Goal: Find specific page/section: Find specific page/section

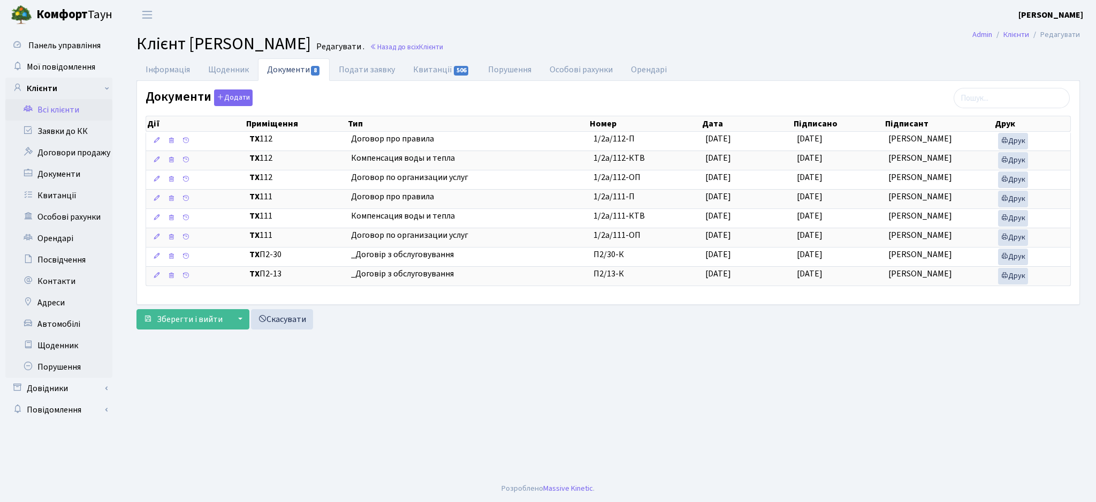
click at [52, 108] on link "Всі клієнти" at bounding box center [58, 109] width 107 height 21
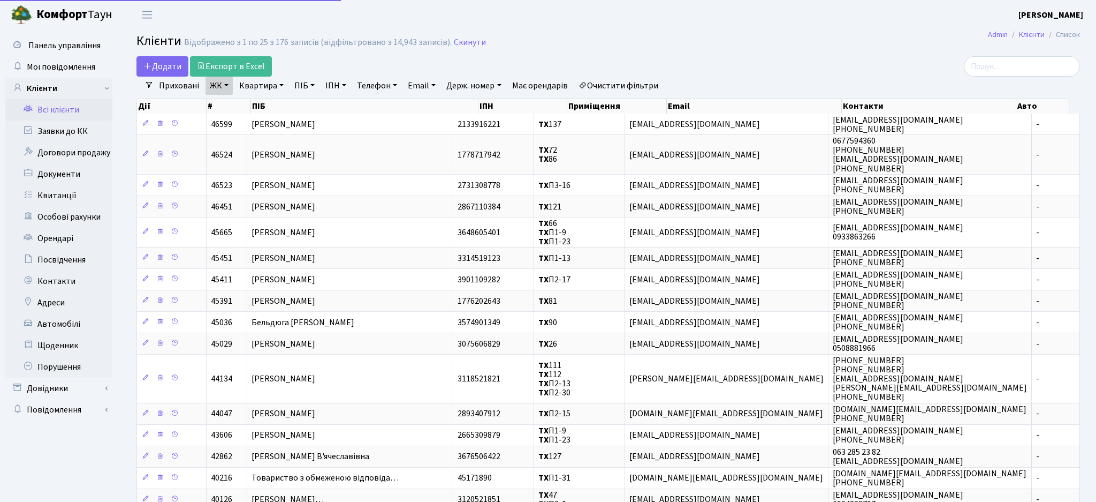
select select "25"
click at [1013, 70] on input "search" at bounding box center [1011, 66] width 116 height 20
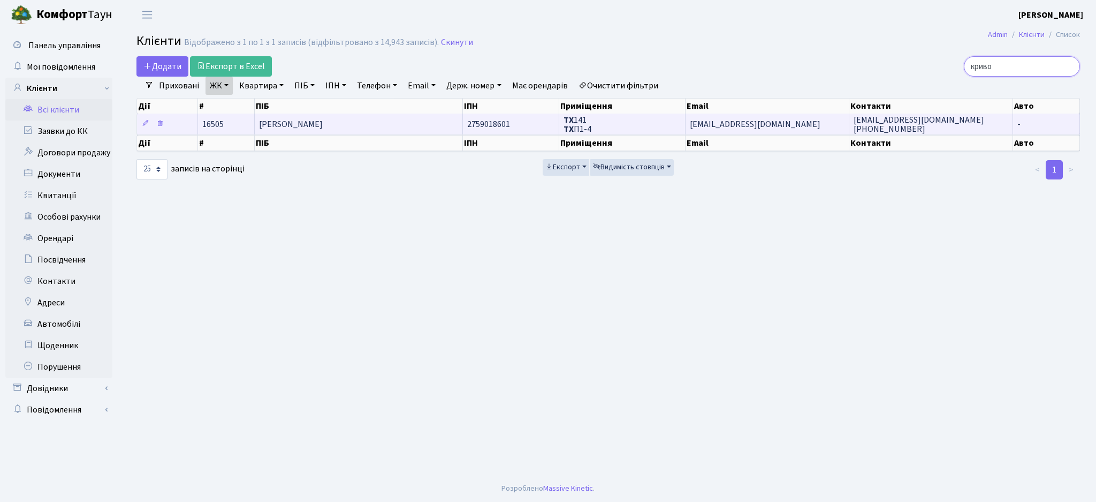
type input "криво"
click at [404, 128] on td "Кривобок Тамара Сергіївна" at bounding box center [359, 123] width 208 height 21
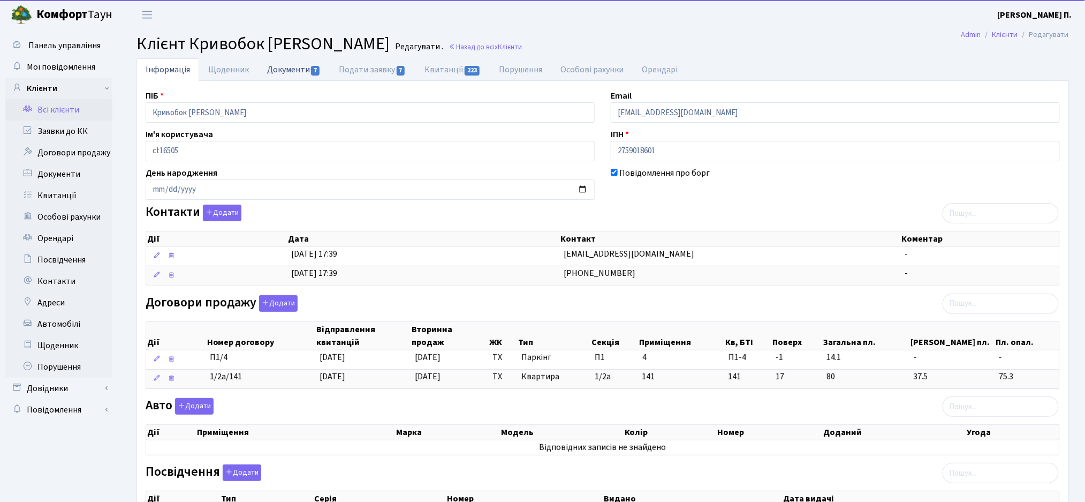
click at [287, 73] on link "Документи 7" at bounding box center [294, 69] width 72 height 22
select select "25"
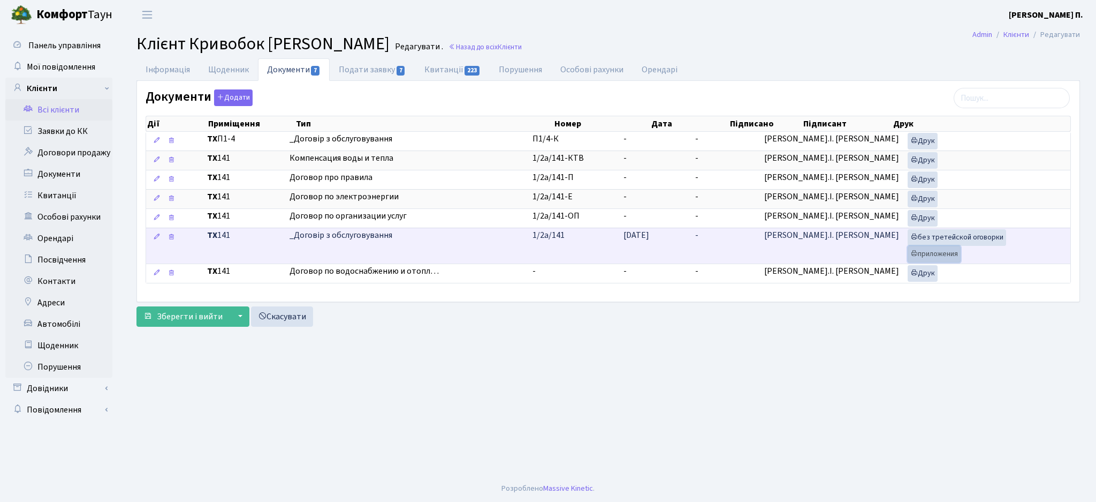
click at [915, 247] on link "приложения" at bounding box center [934, 254] width 53 height 17
click at [919, 234] on link "без третейской оговорки" at bounding box center [957, 237] width 99 height 17
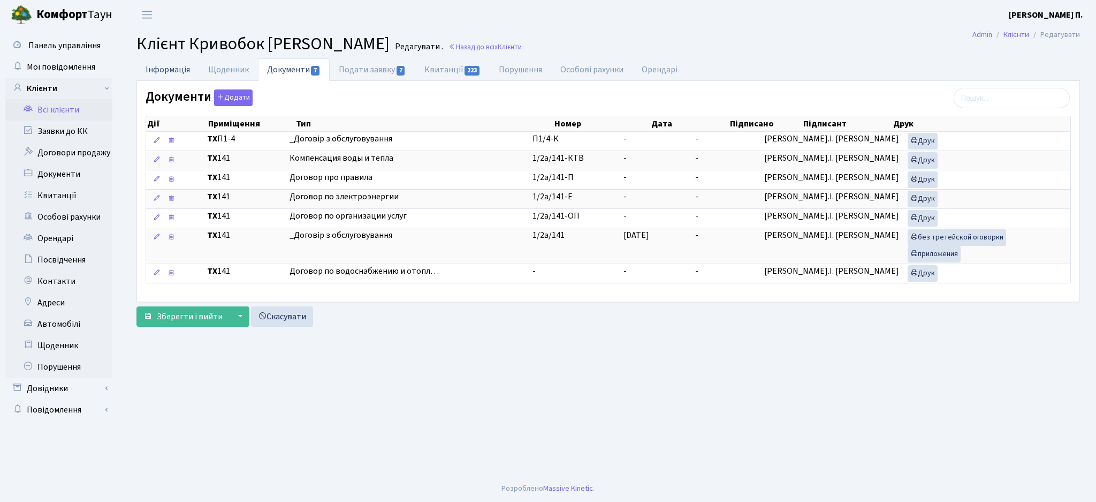
click at [170, 65] on link "Інформація" at bounding box center [168, 69] width 63 height 22
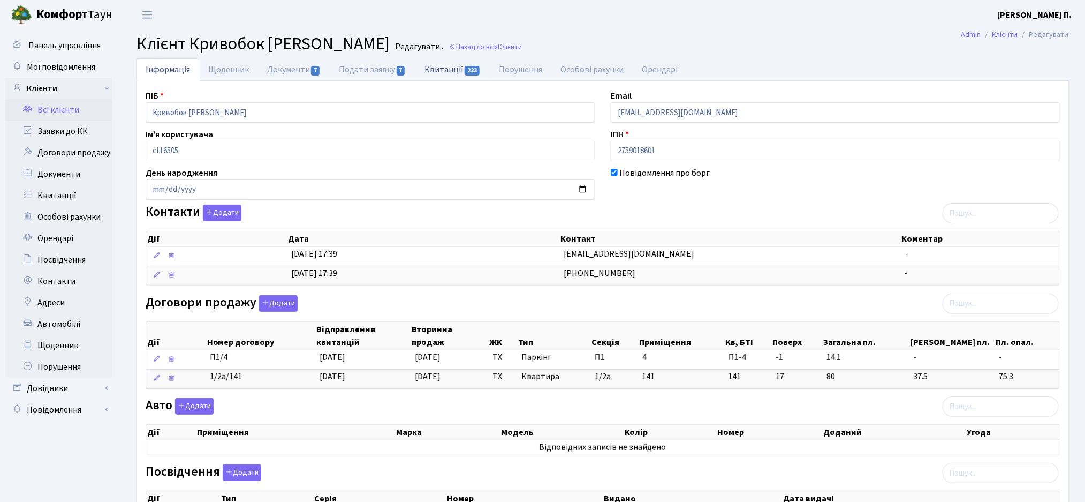
click at [478, 69] on span "223" at bounding box center [472, 71] width 15 height 10
select select "25"
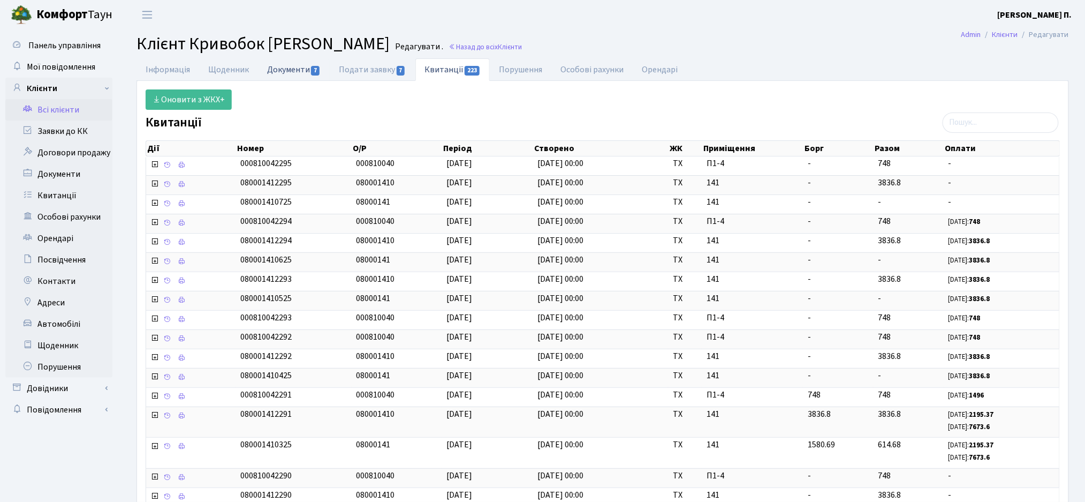
click at [300, 73] on link "Документи 7" at bounding box center [294, 69] width 72 height 22
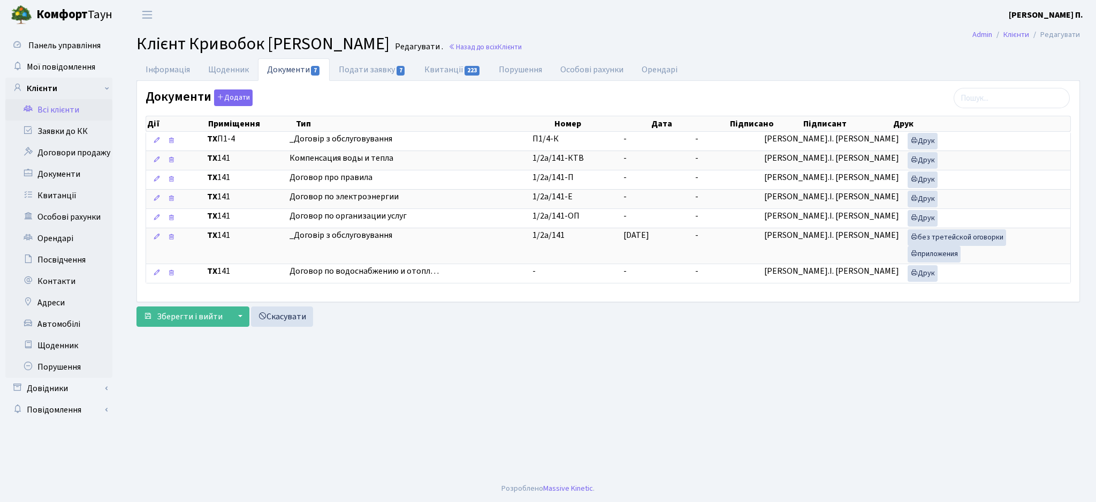
click at [631, 340] on main "Admin Клієнти Редагувати Клієнт Кривобок [PERSON_NAME] . Назад до всіх Клієнти …" at bounding box center [608, 251] width 976 height 445
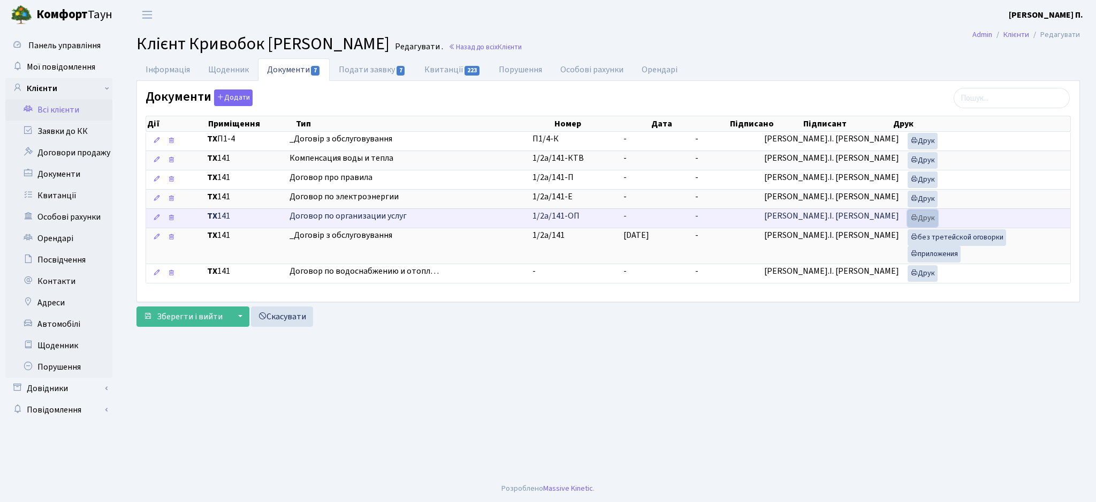
click at [914, 215] on link "Друк" at bounding box center [923, 218] width 30 height 17
